Goal: Information Seeking & Learning: Find contact information

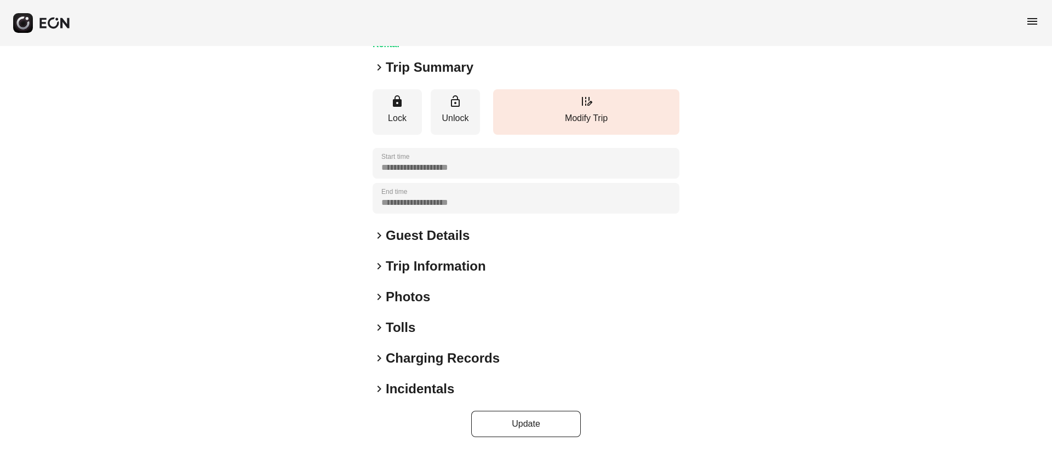
click at [479, 296] on div "keyboard_arrow_right Photos" at bounding box center [526, 297] width 307 height 18
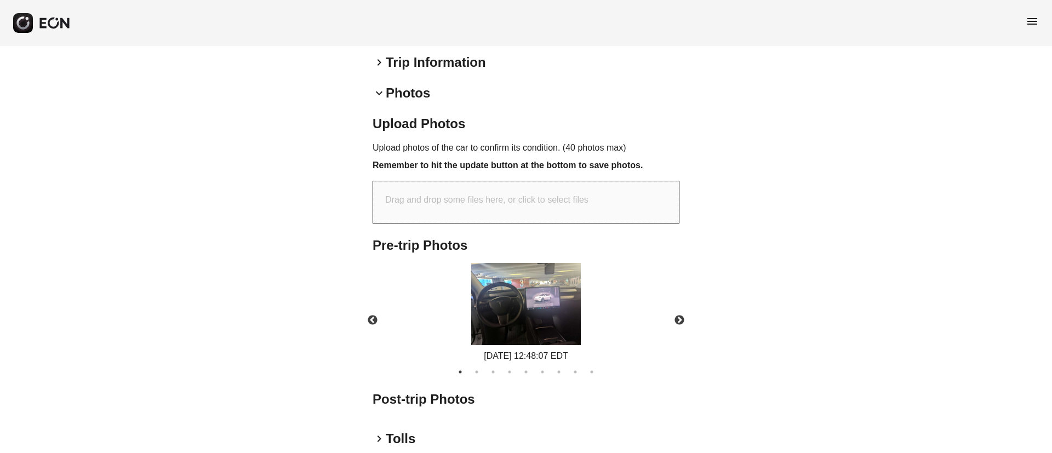
scroll to position [327, 0]
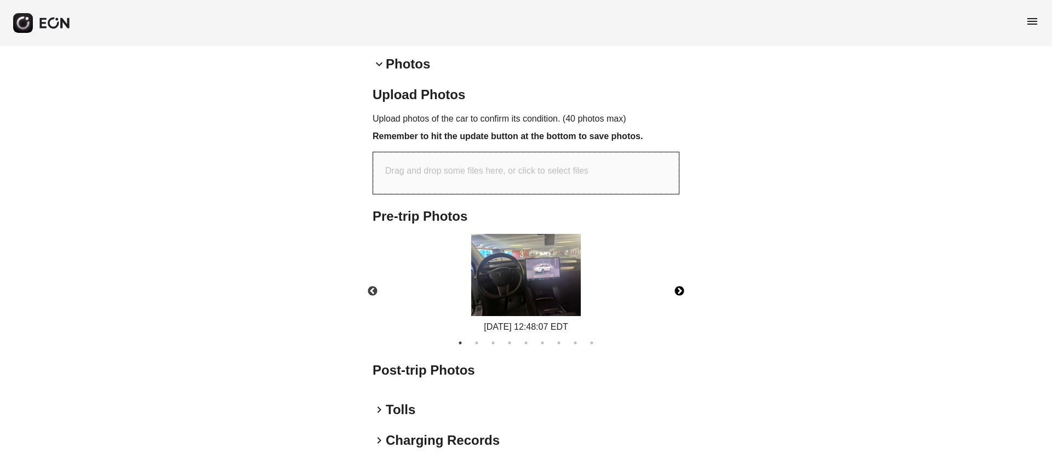
click at [683, 289] on button "Next" at bounding box center [679, 291] width 38 height 38
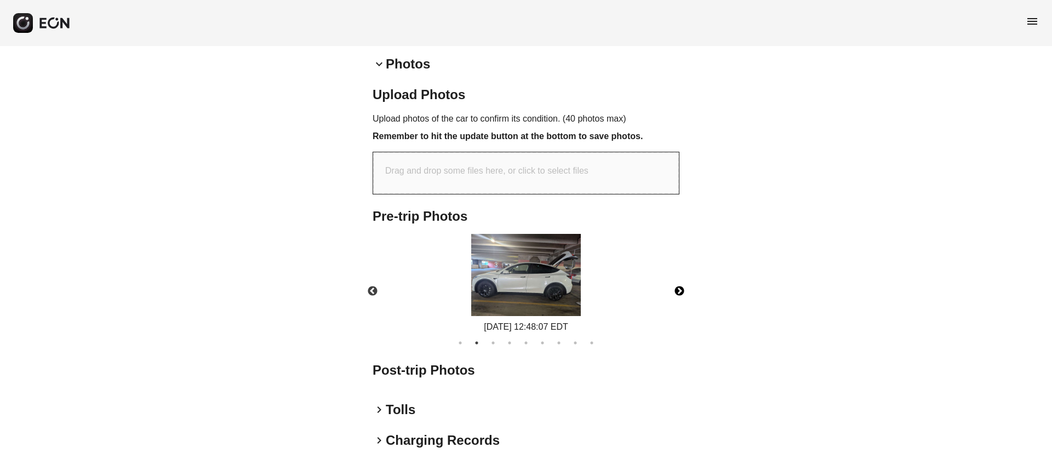
click at [683, 289] on button "Next" at bounding box center [679, 291] width 38 height 38
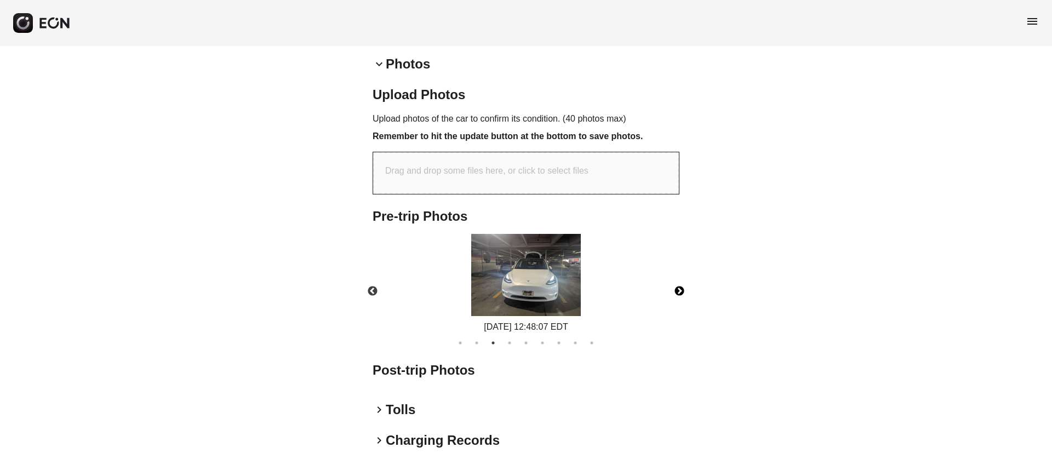
click at [555, 273] on img at bounding box center [526, 275] width 110 height 82
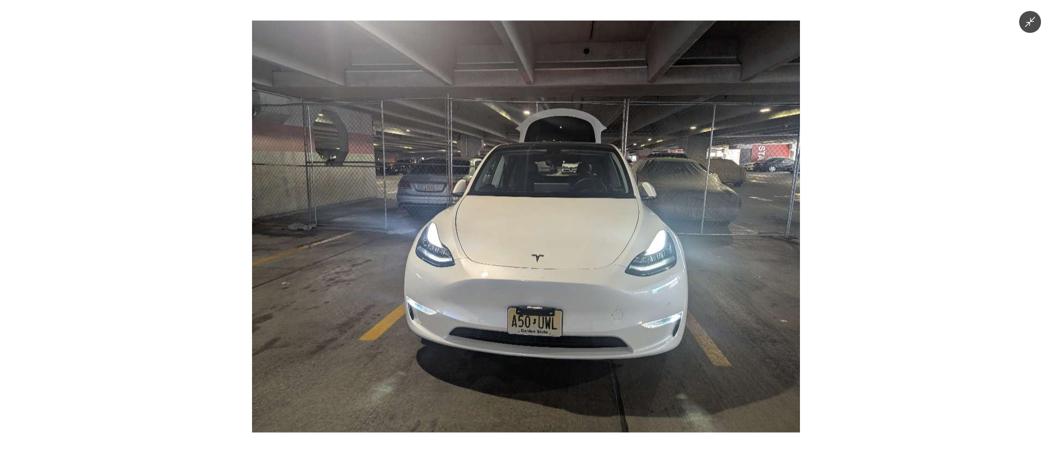
click at [555, 273] on img at bounding box center [526, 227] width 548 height 412
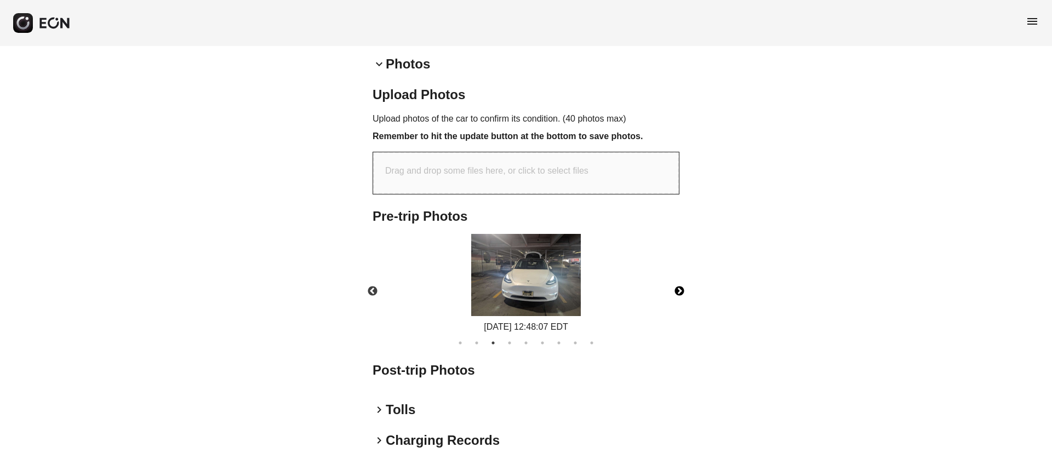
click at [683, 290] on button "Next" at bounding box center [679, 291] width 38 height 38
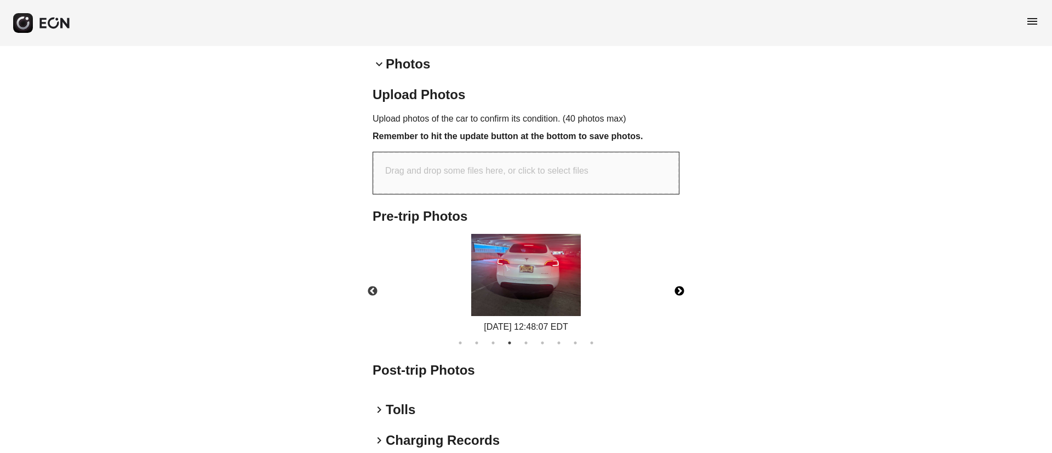
click at [683, 290] on button "Next" at bounding box center [679, 291] width 38 height 38
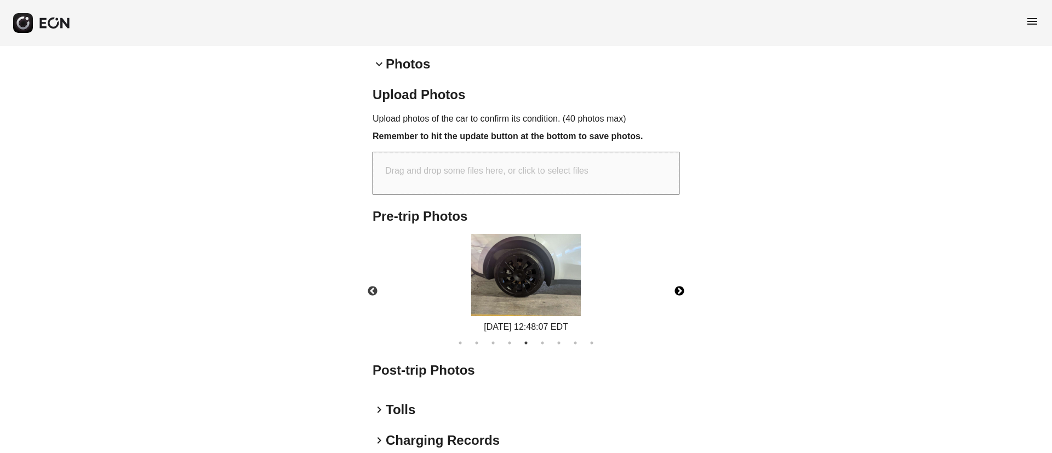
click at [683, 290] on button "Next" at bounding box center [679, 291] width 38 height 38
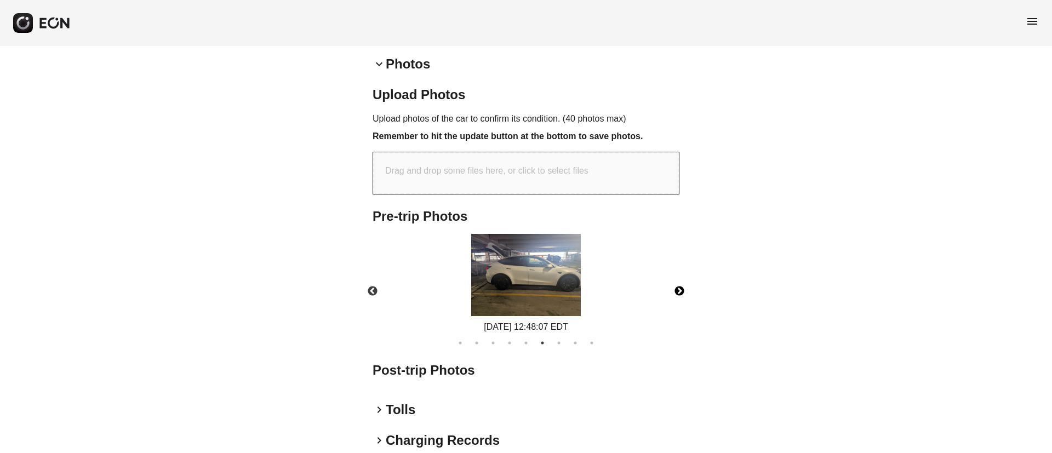
click at [683, 290] on button "Next" at bounding box center [679, 291] width 38 height 38
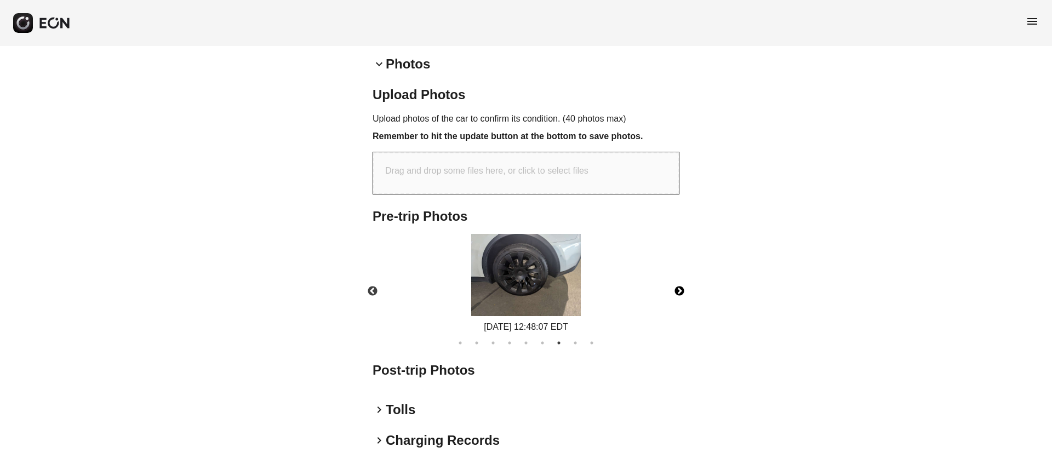
click at [683, 290] on button "Next" at bounding box center [679, 291] width 38 height 38
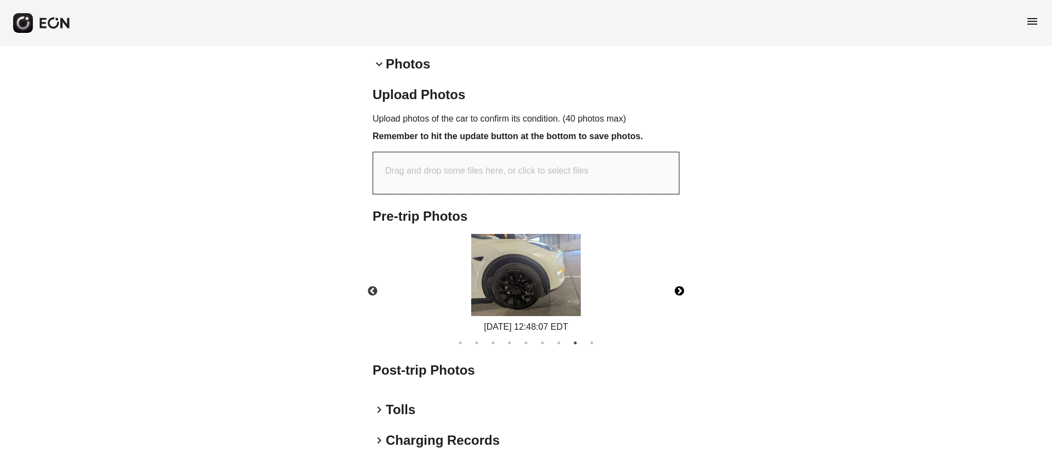
click at [683, 290] on button "Next" at bounding box center [679, 291] width 38 height 38
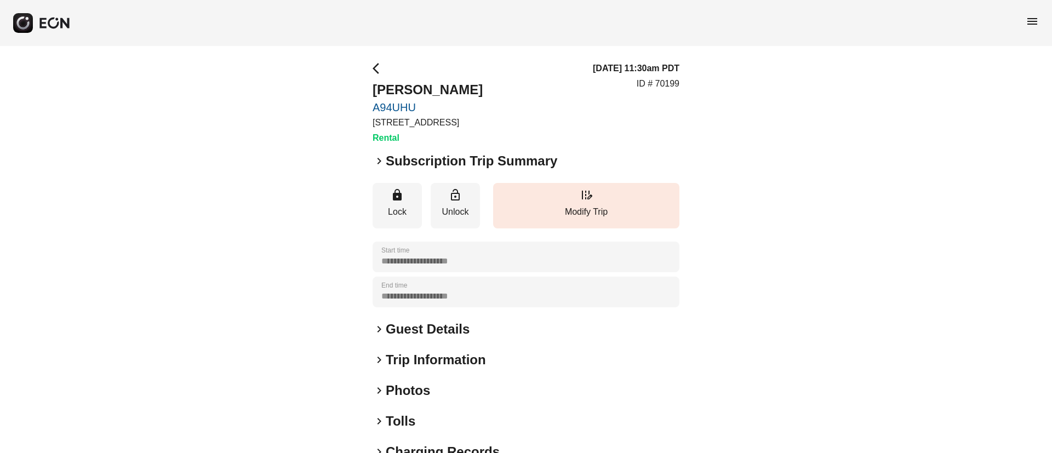
click at [433, 333] on h2 "Guest Details" at bounding box center [428, 330] width 84 height 18
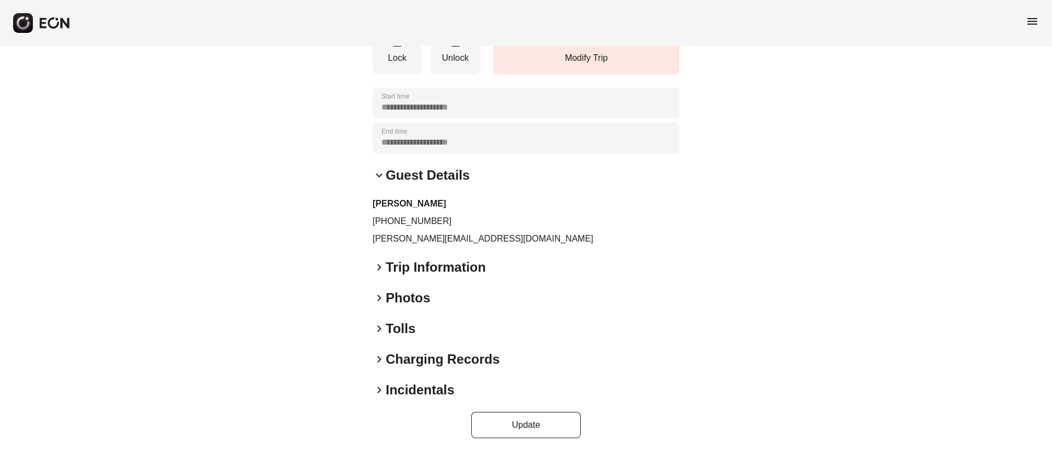
scroll to position [155, 0]
drag, startPoint x: 370, startPoint y: 236, endPoint x: 492, endPoint y: 248, distance: 121.7
click at [492, 248] on div "**********" at bounding box center [526, 172] width 1052 height 562
copy p "trevor@engineer.com"
drag, startPoint x: 384, startPoint y: 220, endPoint x: 481, endPoint y: 227, distance: 97.8
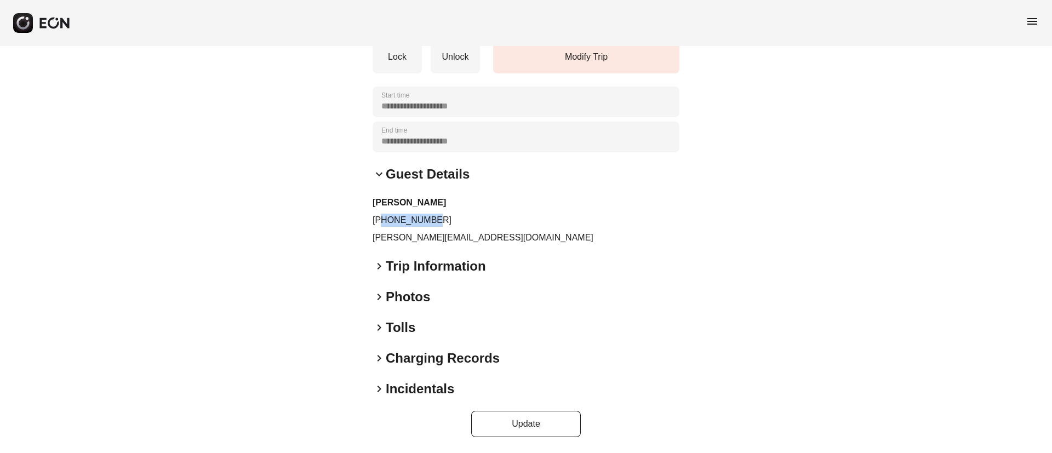
click at [481, 227] on div "Trevor Williams +14702724643 trevor@engineer.com" at bounding box center [526, 220] width 307 height 48
copy p "4702724643"
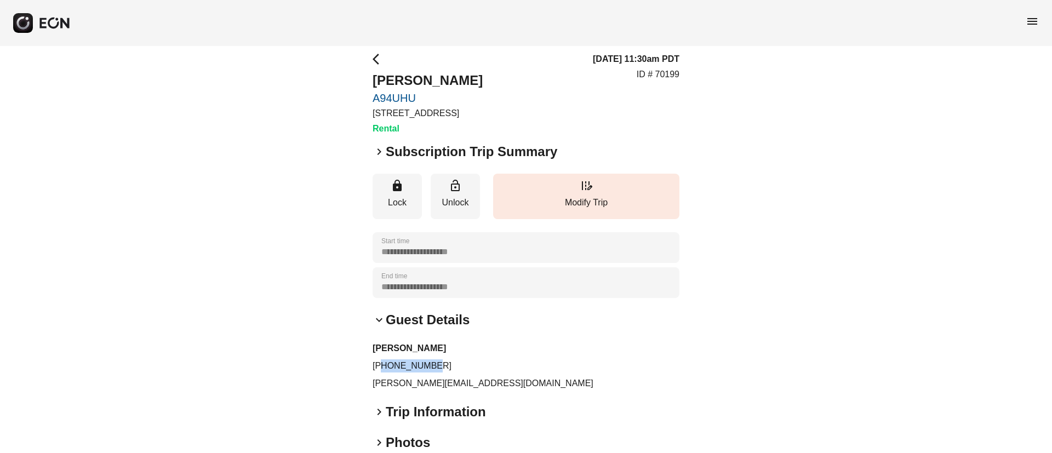
scroll to position [0, 0]
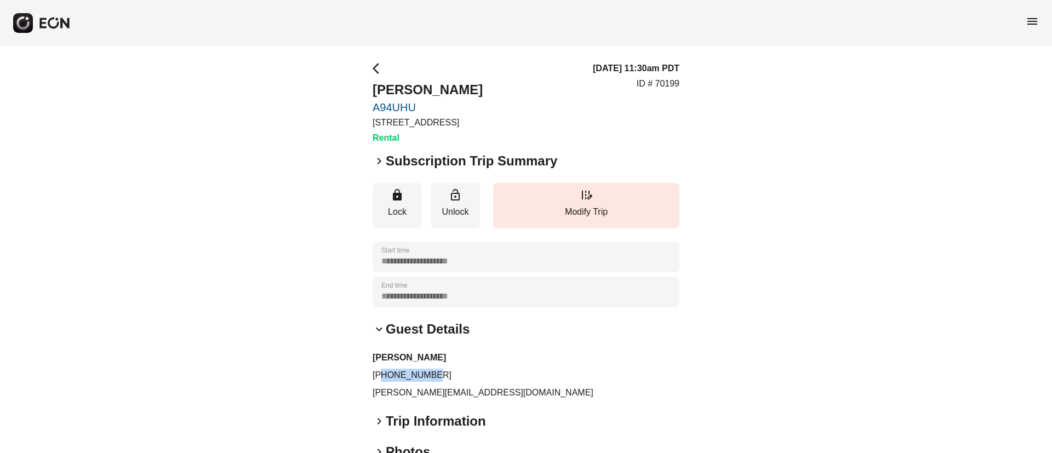
click at [527, 373] on p "+14702724643" at bounding box center [526, 375] width 307 height 13
